Goal: Task Accomplishment & Management: Complete application form

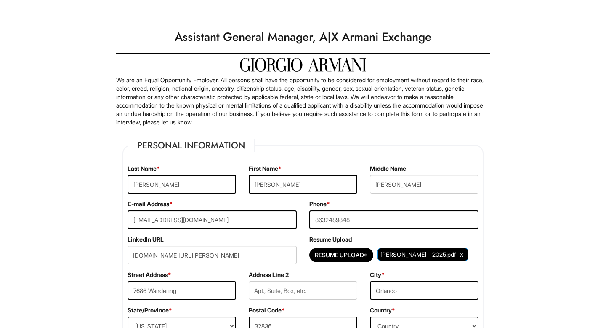
select select "FL"
select select "[GEOGRAPHIC_DATA]"
select select "Yes"
select Required "No"
select select "Yes"
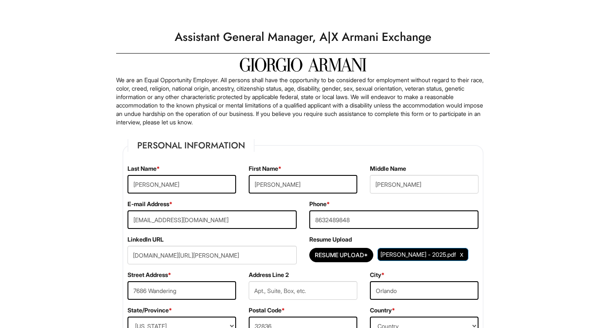
select select "N"
select select "1999"
select select "2002"
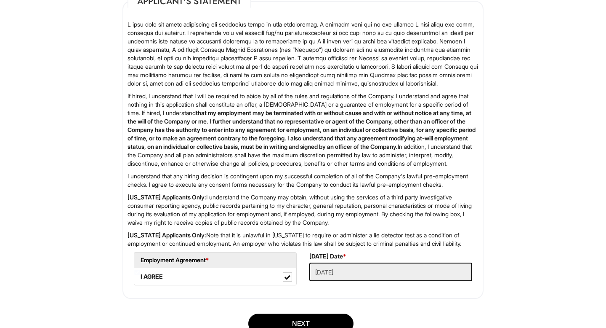
scroll to position [1351, 0]
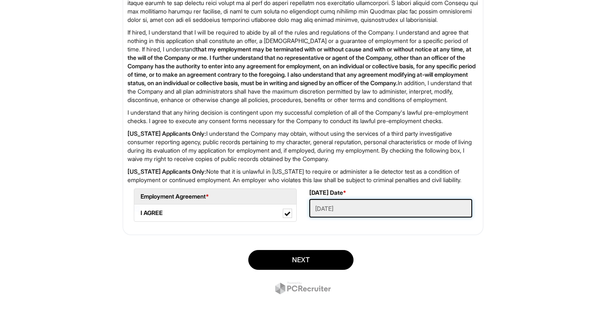
click at [346, 206] on Applied "[DATE]" at bounding box center [390, 208] width 163 height 19
click at [358, 210] on Applied "[DATE]" at bounding box center [390, 208] width 163 height 19
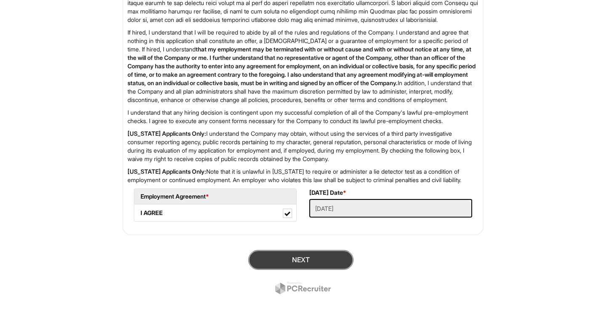
click at [296, 256] on button "Next" at bounding box center [300, 260] width 105 height 20
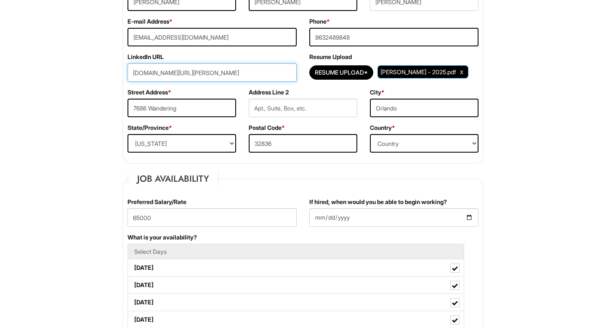
scroll to position [181, 0]
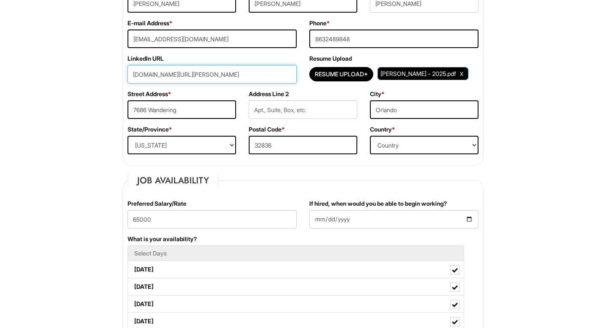
click at [276, 79] on input "[DOMAIN_NAME][URL][PERSON_NAME]" at bounding box center [212, 74] width 169 height 19
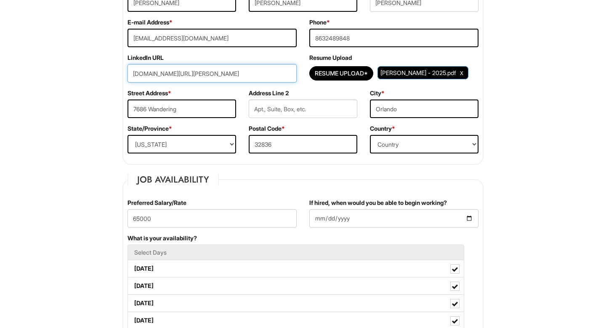
click at [269, 77] on input "[DOMAIN_NAME][URL][PERSON_NAME]" at bounding box center [212, 73] width 169 height 19
paste input "[URL][DOMAIN_NAME][PERSON_NAME]"
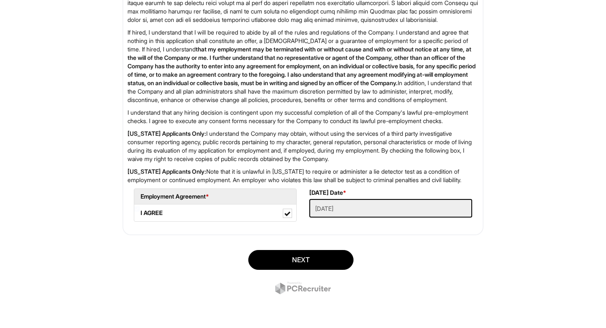
scroll to position [1351, 0]
type input "[URL][DOMAIN_NAME][PERSON_NAME]"
click at [305, 261] on button "Next" at bounding box center [300, 260] width 105 height 20
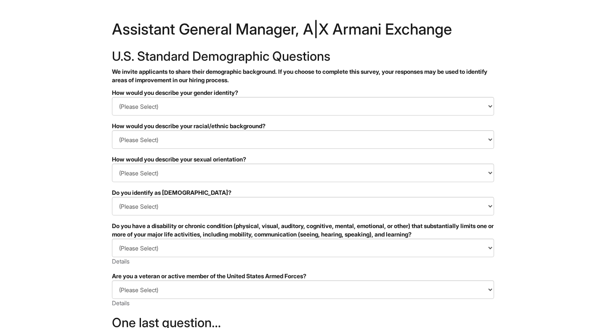
scroll to position [5, 0]
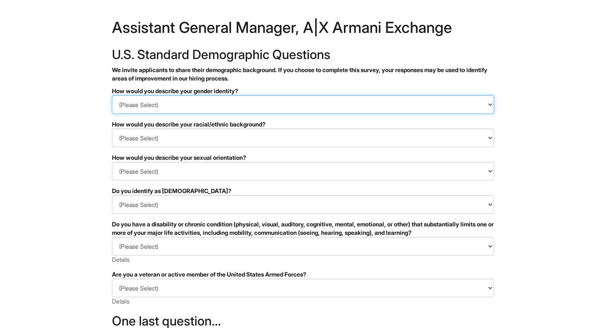
click at [258, 105] on select "(Please Select) Man Woman Non-binary I prefer to self-describe I don't wish to …" at bounding box center [303, 104] width 382 height 19
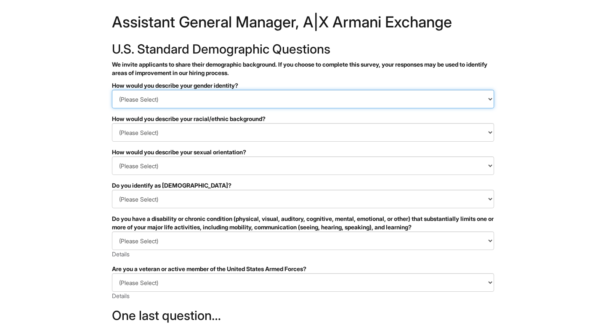
select select "Woman"
click at [112, 90] on select "(Please Select) Man Woman Non-binary I prefer to self-describe I don't wish to …" at bounding box center [303, 99] width 382 height 19
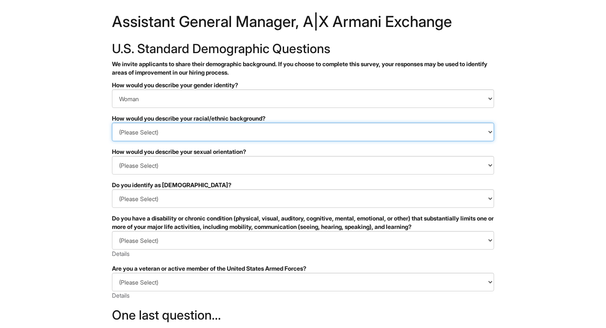
click at [203, 135] on select "(Please Select) Black or of African descent East Asian Hispanic, Latinx or of S…" at bounding box center [303, 132] width 382 height 19
select select "White or European"
click at [112, 123] on select "(Please Select) Black or of African descent East Asian Hispanic, Latinx or of S…" at bounding box center [303, 132] width 382 height 19
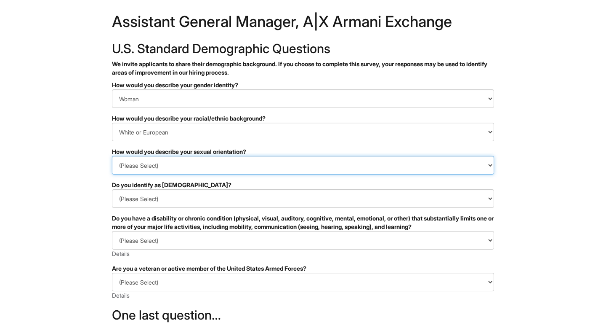
click at [249, 166] on select "(Please Select) Asexual Bisexual and/or pansexual Gay Heterosexual Lesbian Quee…" at bounding box center [303, 165] width 382 height 19
select select "Bisexual and/or pansexual"
click at [112, 156] on select "(Please Select) Asexual Bisexual and/or pansexual Gay Heterosexual Lesbian Quee…" at bounding box center [303, 165] width 382 height 19
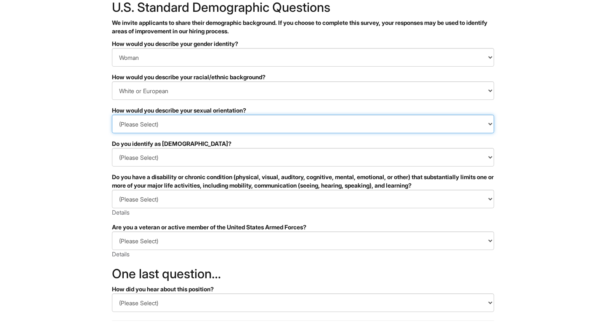
scroll to position [54, 0]
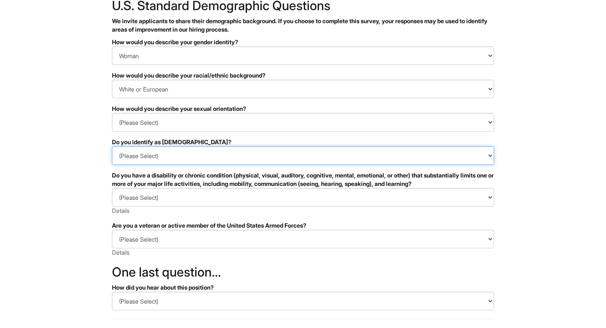
click at [205, 155] on select "(Please Select) Yes No I prefer to self-describe I don't wish to answer" at bounding box center [303, 155] width 382 height 19
select select "No"
click at [112, 146] on select "(Please Select) Yes No I prefer to self-describe I don't wish to answer" at bounding box center [303, 155] width 382 height 19
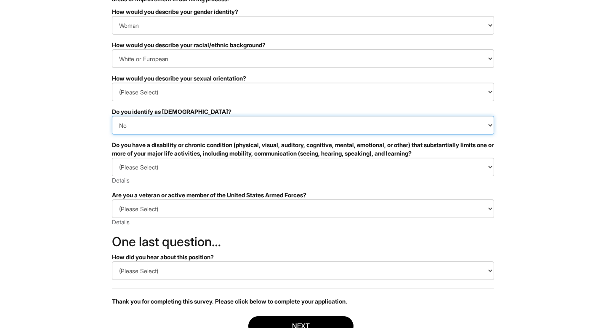
scroll to position [93, 0]
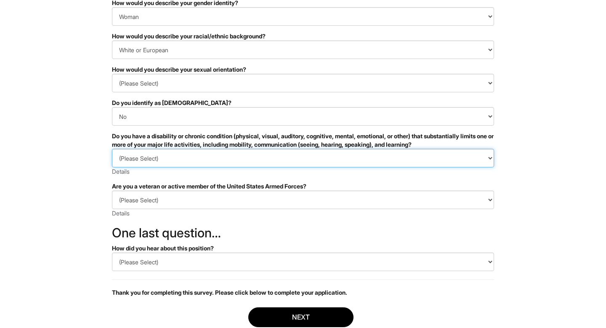
click at [210, 157] on select "(Please Select) YES, I HAVE A DISABILITY (or previously had a disability) NO, I…" at bounding box center [303, 158] width 382 height 19
select select "NO, I DON'T HAVE A DISABILITY"
click at [112, 149] on select "(Please Select) YES, I HAVE A DISABILITY (or previously had a disability) NO, I…" at bounding box center [303, 158] width 382 height 19
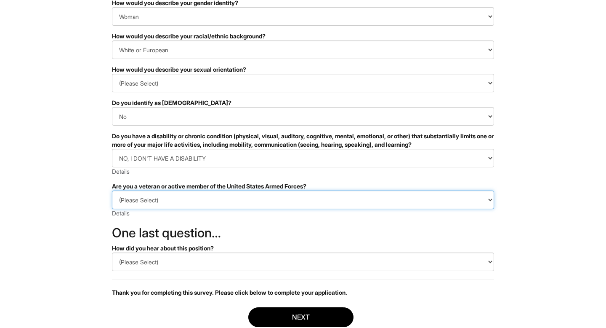
click at [208, 203] on select "(Please Select) I IDENTIFY AS ONE OR MORE OF THE CLASSIFICATIONS OF PROTECTED V…" at bounding box center [303, 199] width 382 height 19
select select "I AM NOT A PROTECTED VETERAN"
click at [112, 190] on select "(Please Select) I IDENTIFY AS ONE OR MORE OF THE CLASSIFICATIONS OF PROTECTED V…" at bounding box center [303, 199] width 382 height 19
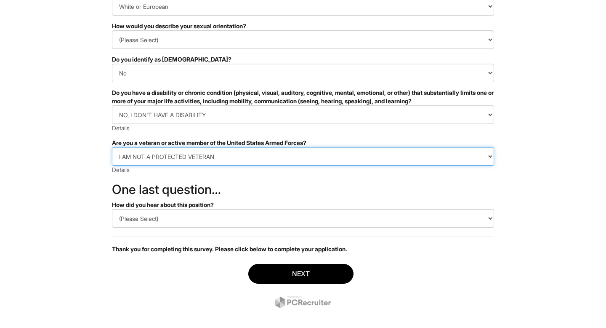
scroll to position [147, 0]
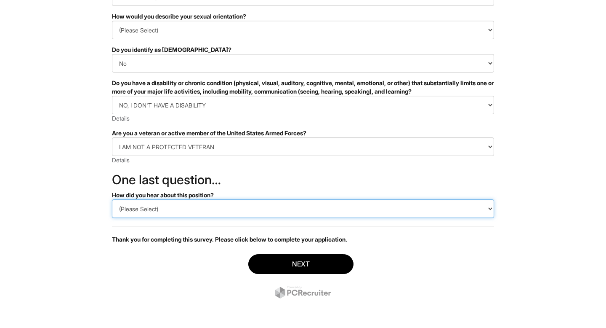
click at [203, 210] on select "(Please Select) CareerBuilder Indeed LinkedIn Monster Referral Other" at bounding box center [303, 208] width 382 height 19
select select "LinkedIn"
click at [112, 199] on select "(Please Select) CareerBuilder Indeed LinkedIn Monster Referral Other" at bounding box center [303, 208] width 382 height 19
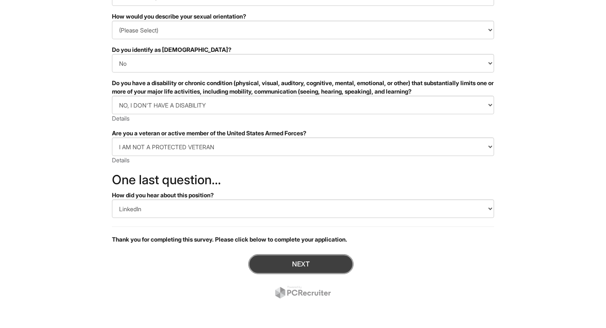
click at [309, 267] on button "Next" at bounding box center [300, 264] width 105 height 20
